Goal: Transaction & Acquisition: Subscribe to service/newsletter

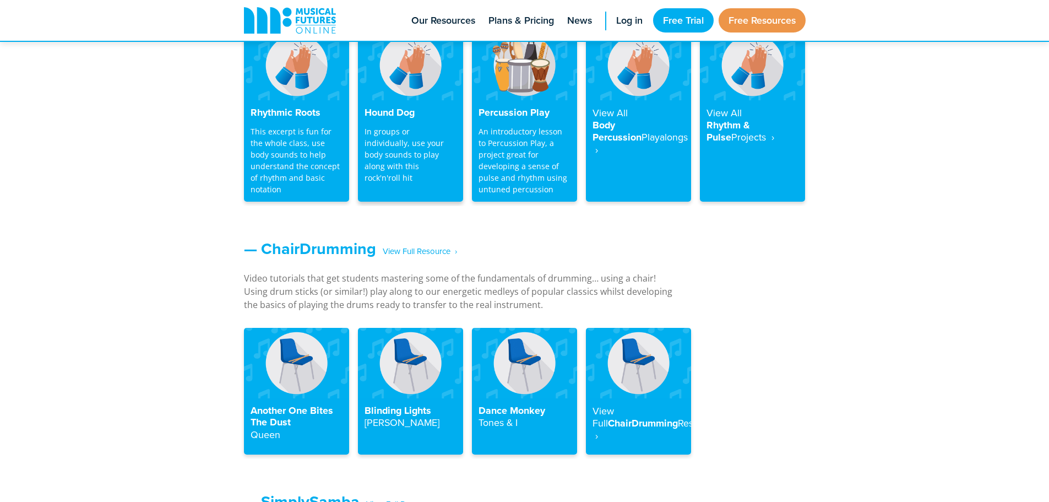
scroll to position [826, 0]
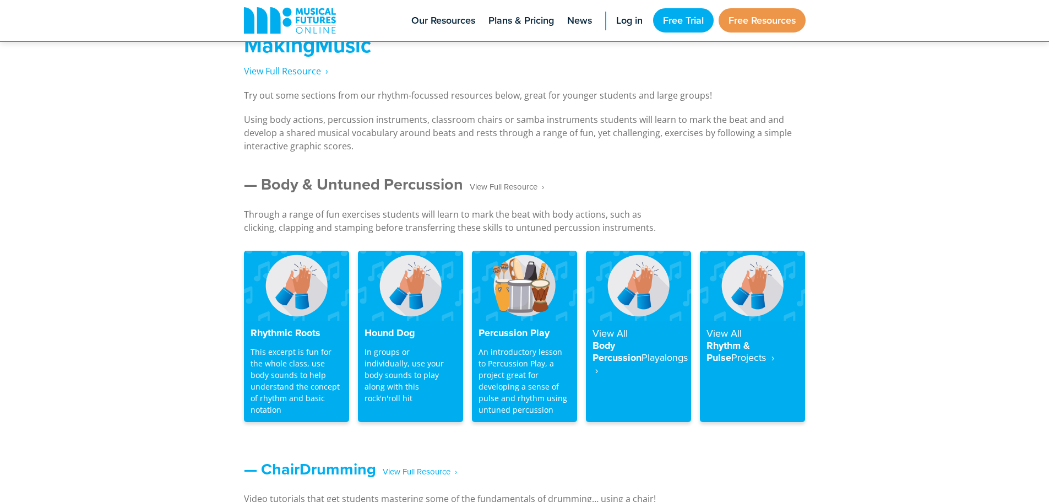
click at [502, 187] on span "‎ ‎ ‎ View Full Resource‎‏‏‎ ‎ ›" at bounding box center [503, 186] width 81 height 19
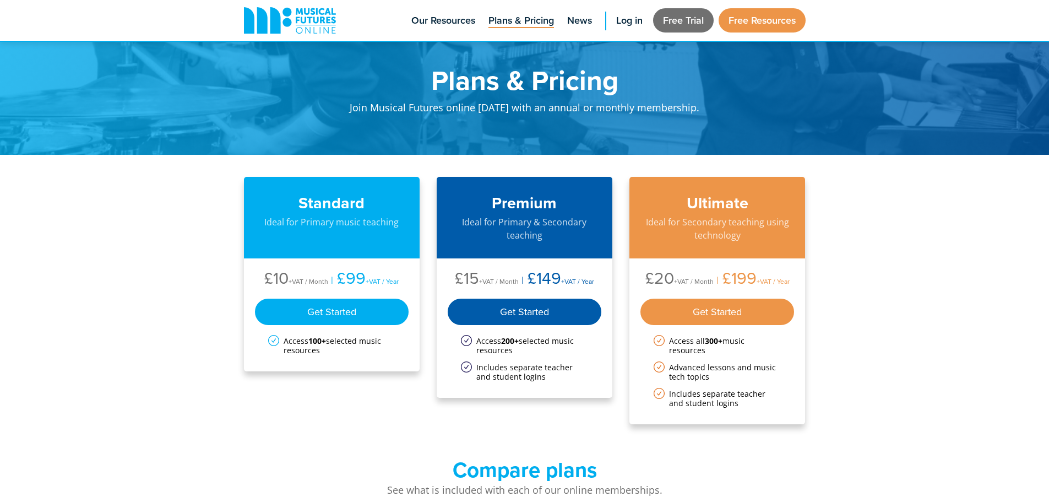
click at [687, 19] on link "Free Trial" at bounding box center [683, 20] width 61 height 24
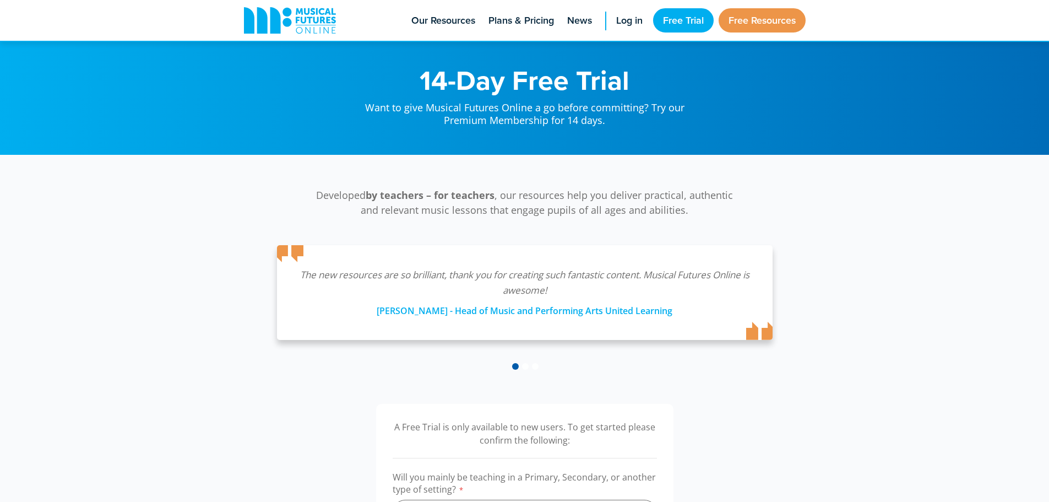
scroll to position [220, 0]
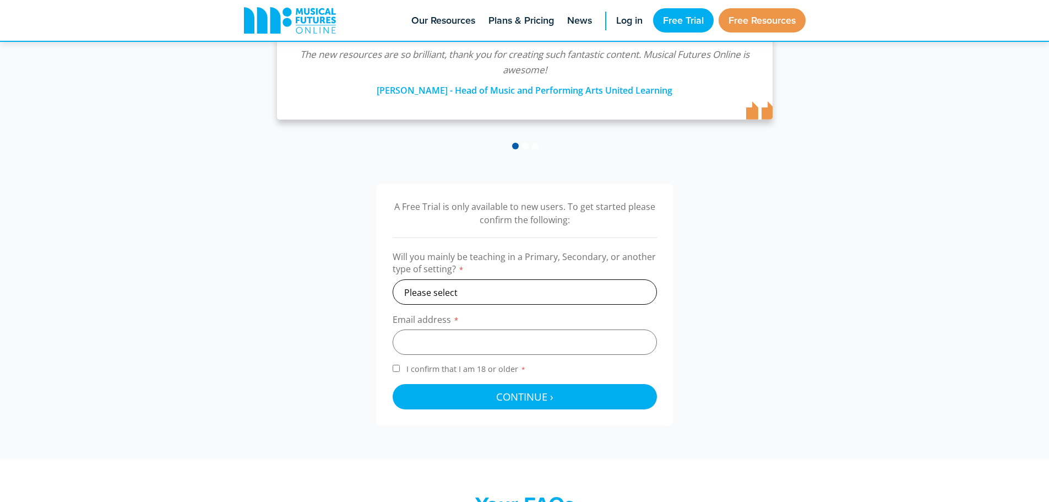
click at [514, 293] on select "Please select Primary Secondary Other" at bounding box center [525, 291] width 264 height 25
select select "primary"
click at [393, 279] on select "Please select Primary Secondary Other" at bounding box center [525, 291] width 264 height 25
click at [477, 339] on input "email" at bounding box center [525, 341] width 264 height 25
click at [794, 317] on div "A Free Trial is only available to new users. To get started please confirm the …" at bounding box center [525, 304] width 584 height 242
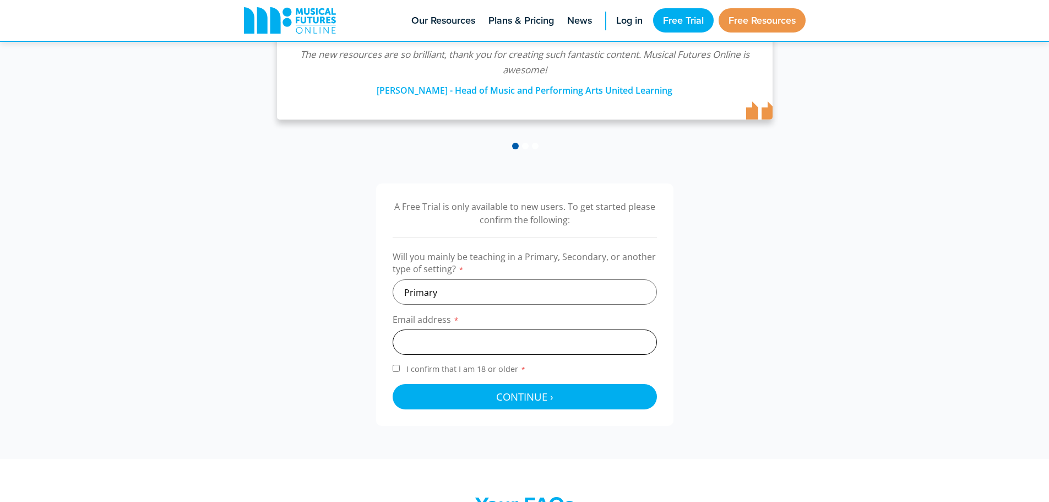
click at [495, 335] on input "email" at bounding box center [525, 341] width 264 height 25
drag, startPoint x: 884, startPoint y: 287, endPoint x: 452, endPoint y: 209, distance: 439.8
click at [883, 287] on div "A Free Trial is only available to new users. To get started please confirm the …" at bounding box center [524, 304] width 1049 height 308
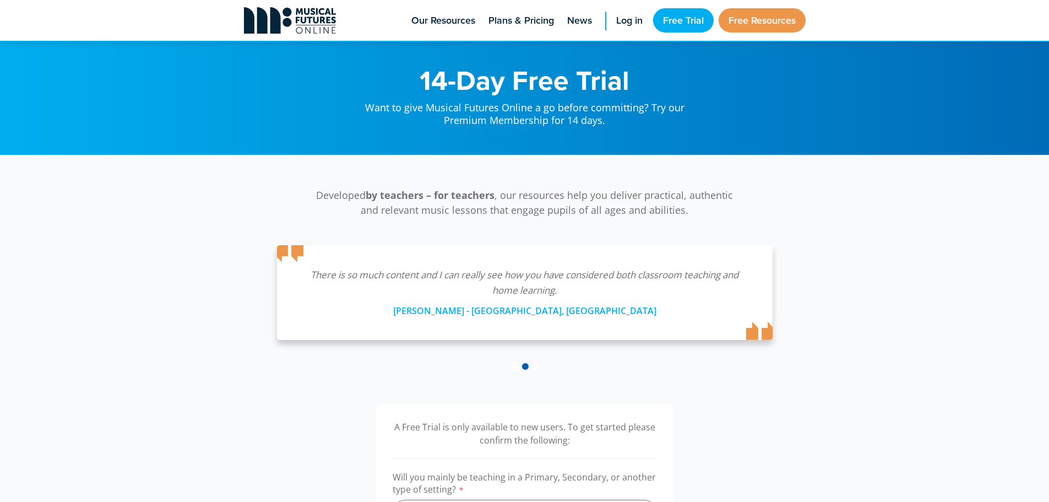
click at [300, 26] on icon at bounding box center [290, 20] width 92 height 26
